Goal: Information Seeking & Learning: Learn about a topic

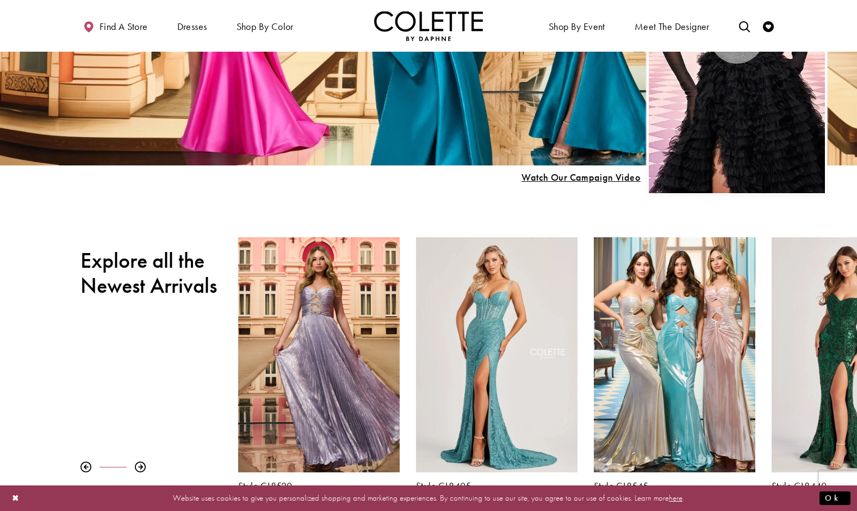
scroll to position [326, 0]
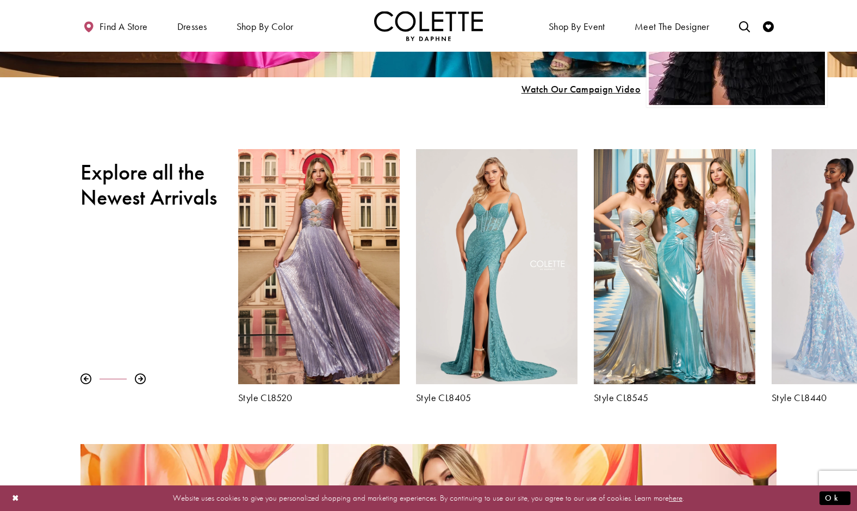
click at [821, 294] on div "Visit Colette by Daphne Style No. CL8440 Page" at bounding box center [852, 266] width 161 height 235
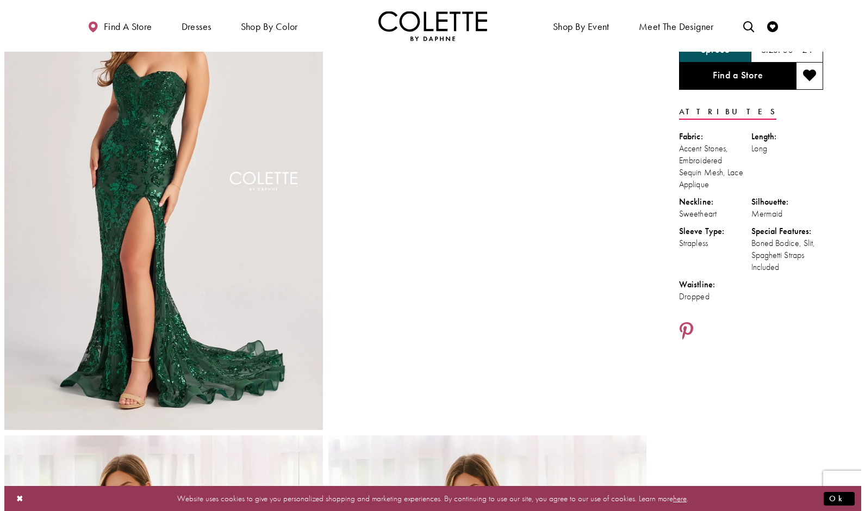
scroll to position [109, 0]
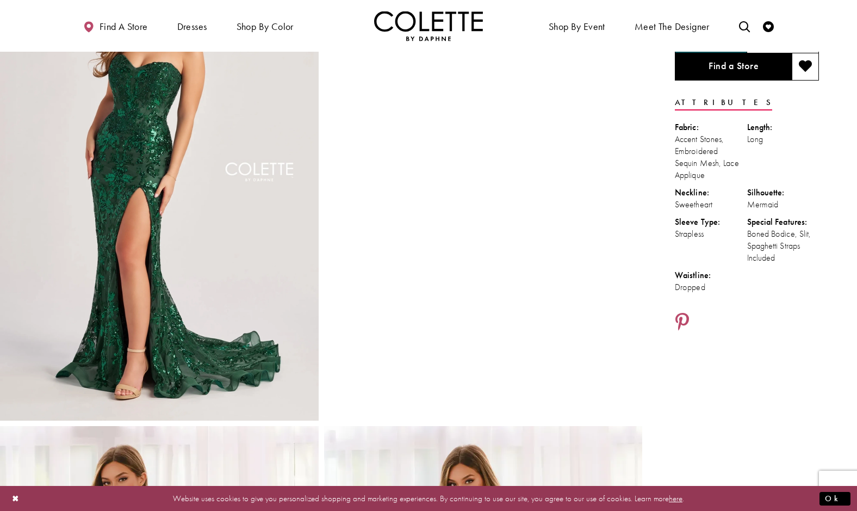
click at [260, 176] on img "Full size Style CL8440 Colette by Daphne #0 default Spruce frontface vertical p…" at bounding box center [159, 181] width 319 height 477
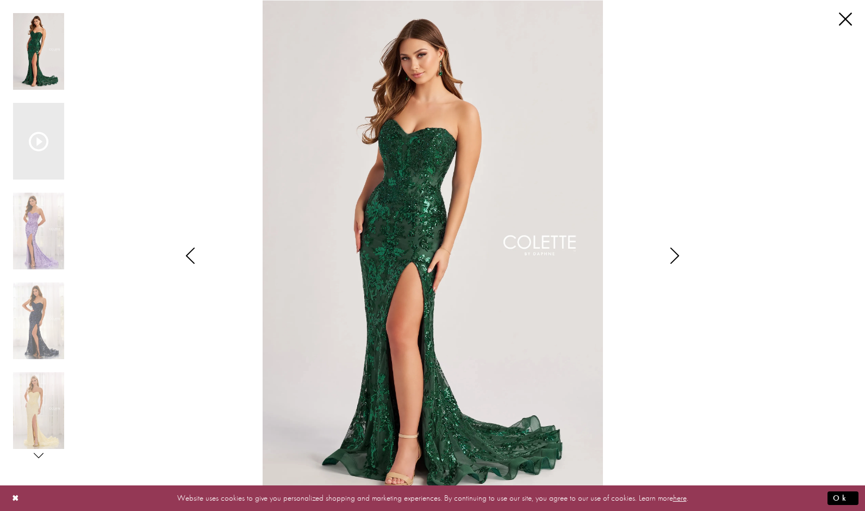
click at [673, 256] on icon "Style CL8440 Colette by Daphne Views dialog" at bounding box center [674, 255] width 27 height 16
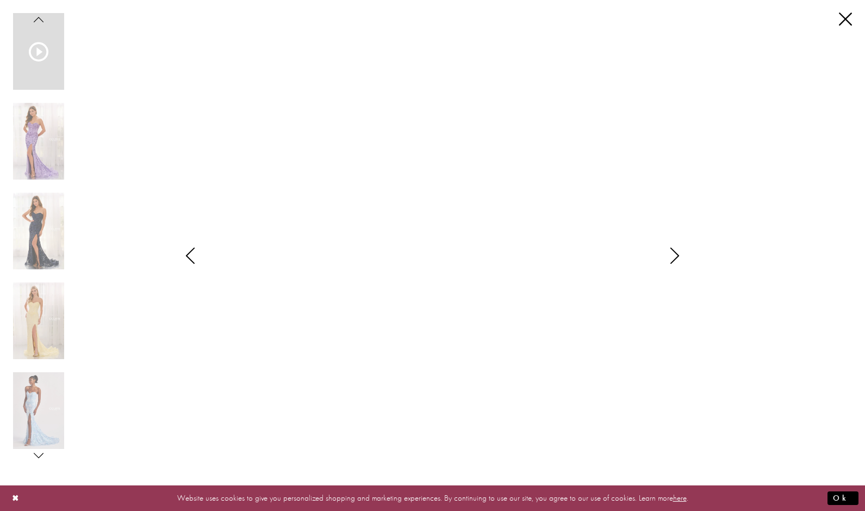
click at [673, 256] on icon "Style CL8440 Colette by Daphne Views dialog" at bounding box center [674, 255] width 27 height 16
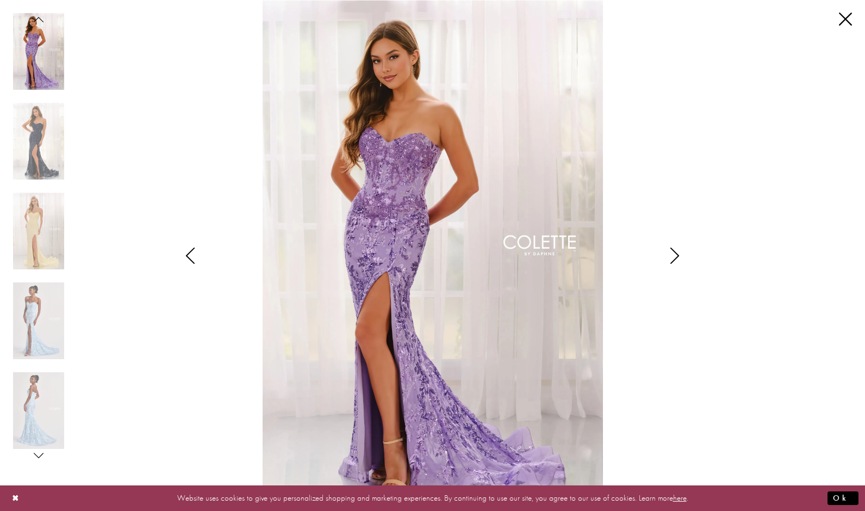
click at [673, 256] on icon "Style CL8440 Colette by Daphne Views dialog" at bounding box center [674, 255] width 27 height 16
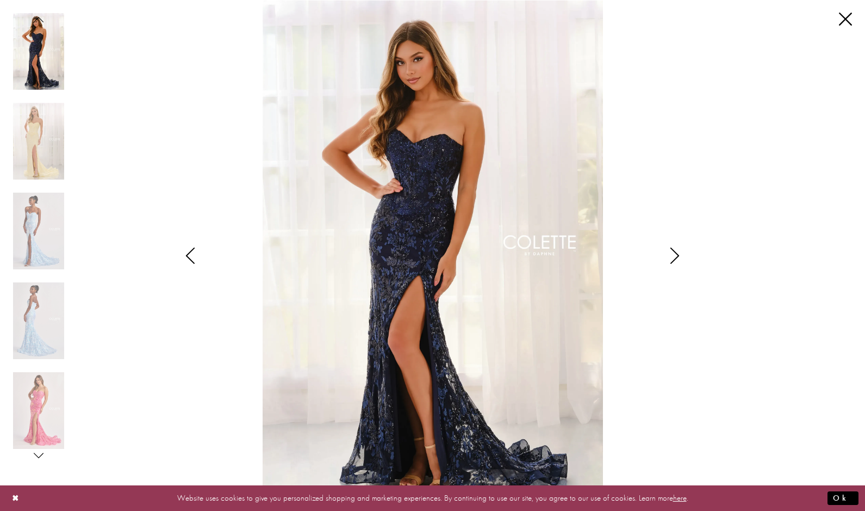
click at [673, 256] on icon "Style CL8440 Colette by Daphne Views dialog" at bounding box center [674, 255] width 27 height 16
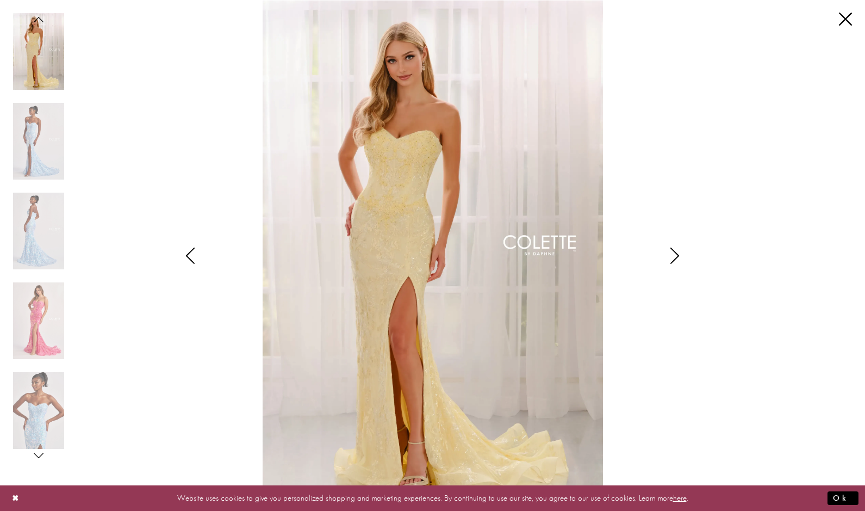
click at [673, 256] on icon "Style CL8440 Colette by Daphne Views dialog" at bounding box center [674, 255] width 27 height 16
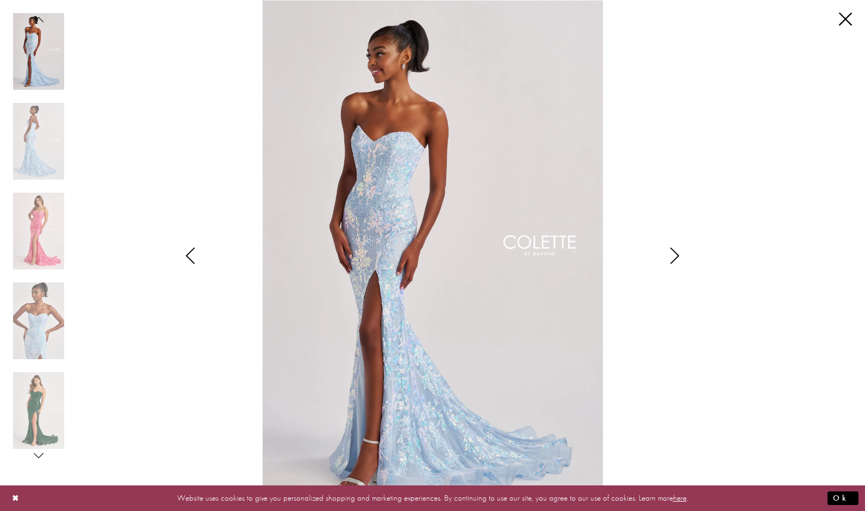
click at [185, 258] on icon "Style CL8440 Colette by Daphne Views dialog" at bounding box center [190, 255] width 27 height 16
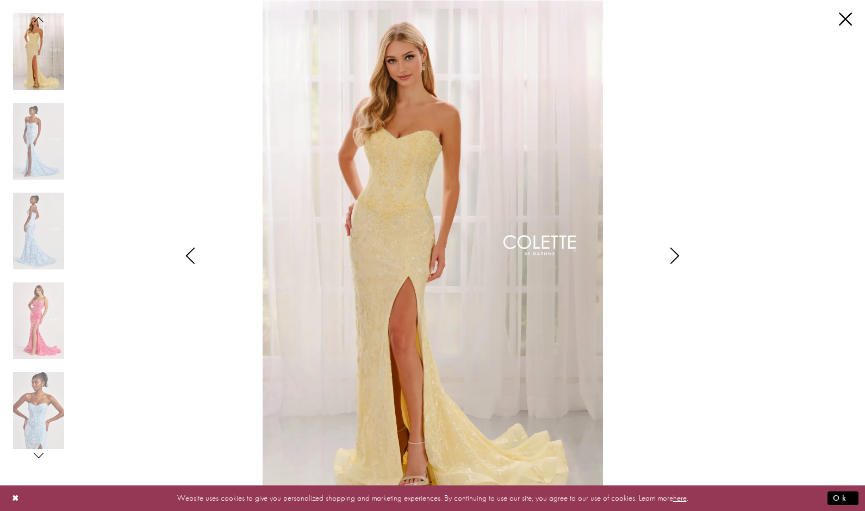
click at [671, 259] on icon "Style CL8440 Colette by Daphne Views dialog" at bounding box center [674, 255] width 27 height 16
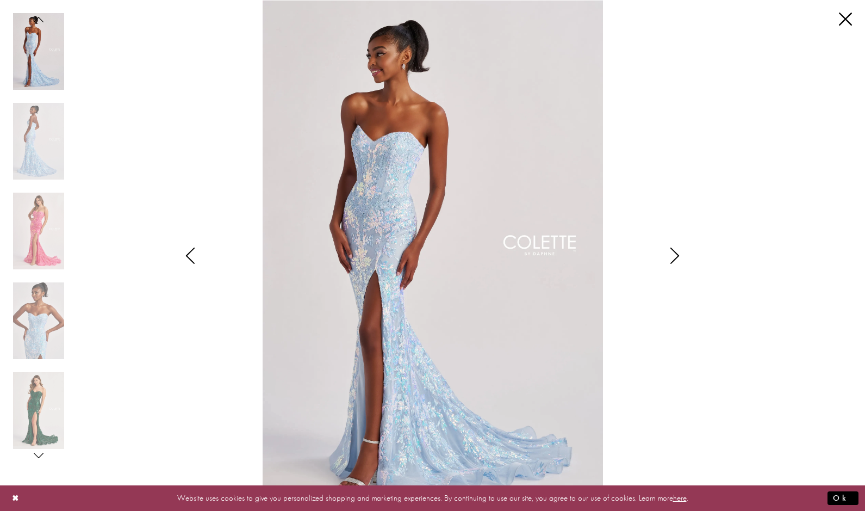
click at [671, 259] on icon "Style CL8440 Colette by Daphne Views dialog" at bounding box center [674, 255] width 27 height 16
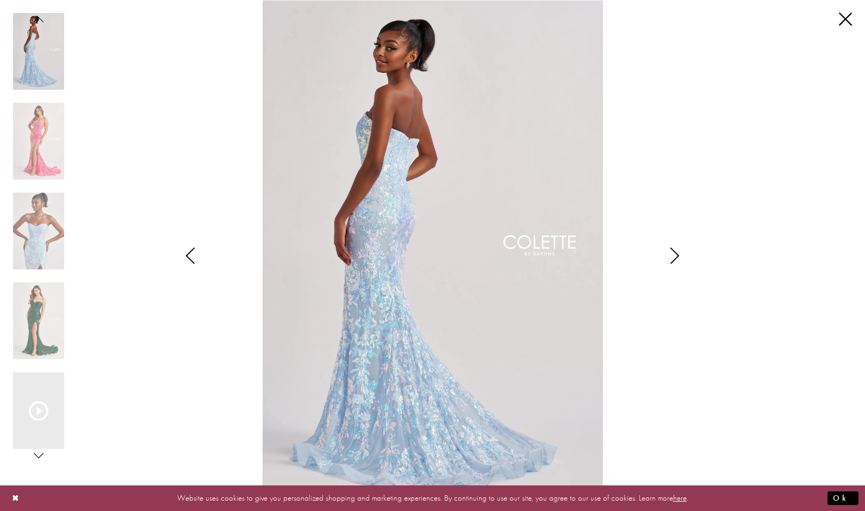
click at [671, 259] on icon "Style CL8440 Colette by Daphne Views dialog" at bounding box center [674, 255] width 27 height 16
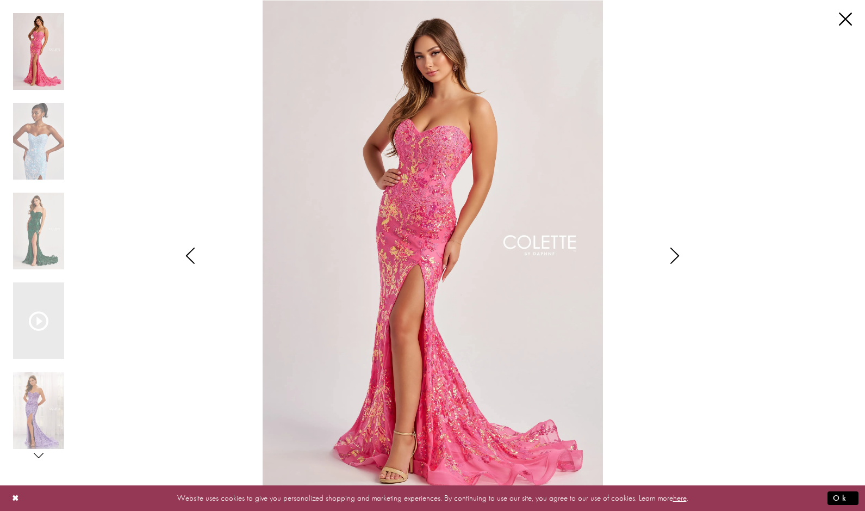
click at [186, 250] on icon "Style CL8440 Colette by Daphne Views dialog" at bounding box center [190, 255] width 27 height 16
